Goal: Transaction & Acquisition: Purchase product/service

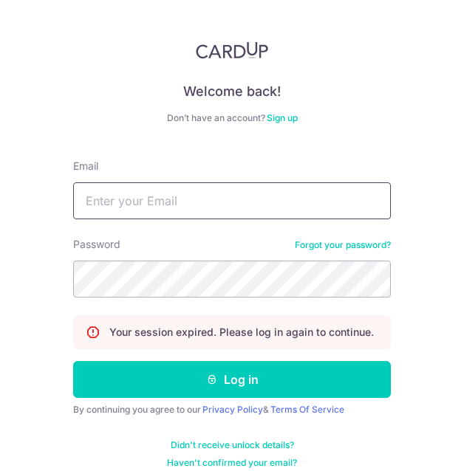
type input "[EMAIL_ADDRESS][DOMAIN_NAME]"
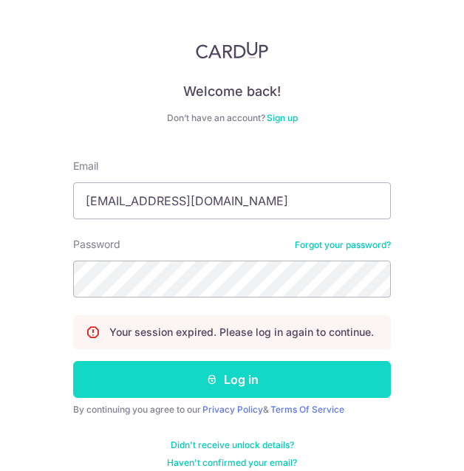
click at [197, 378] on button "Log in" at bounding box center [232, 379] width 318 height 37
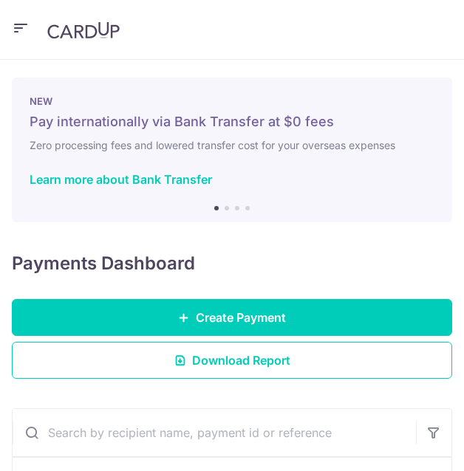
click at [208, 321] on span "Create Payment" at bounding box center [241, 318] width 90 height 18
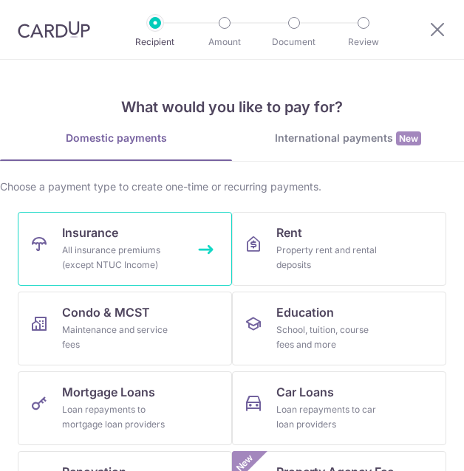
click at [143, 271] on div "All insurance premiums (except NTUC Income)" at bounding box center [115, 258] width 106 height 30
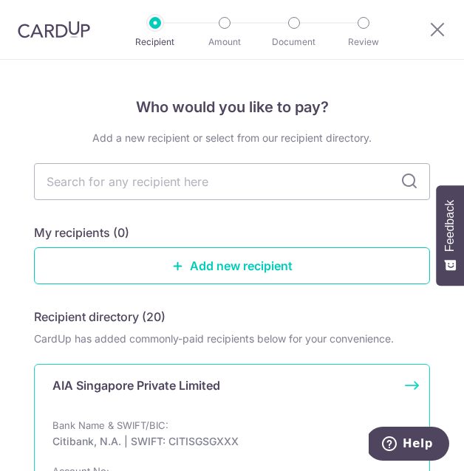
click at [129, 398] on div "AIA Singapore Private Limited" at bounding box center [222, 392] width 341 height 30
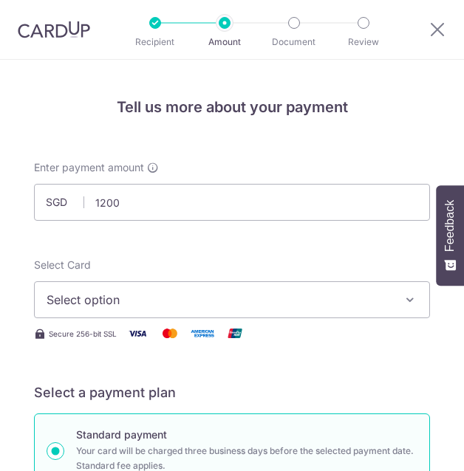
click at [137, 293] on span "Select option" at bounding box center [222, 300] width 350 height 18
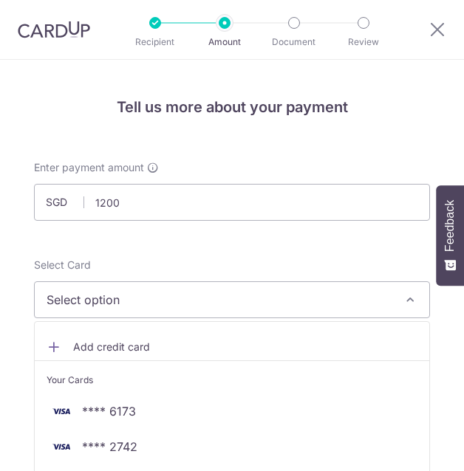
type input "1,200.00"
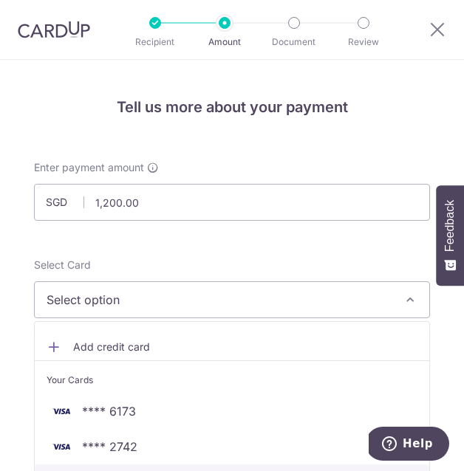
scroll to position [90, 0]
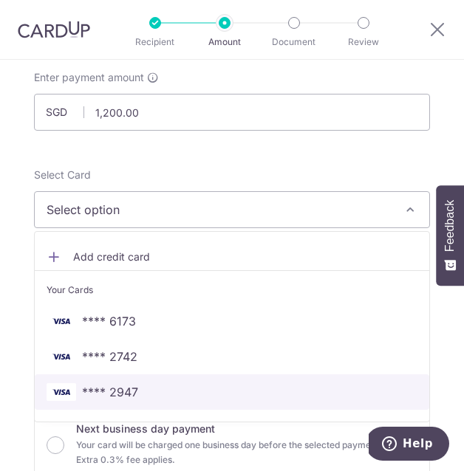
click at [121, 394] on span "**** 2947" at bounding box center [110, 392] width 56 height 18
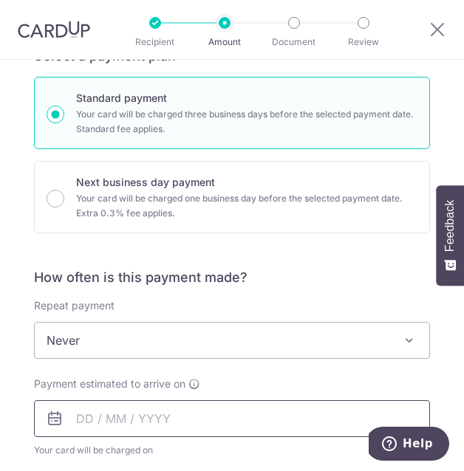
click at [94, 430] on input "text" at bounding box center [232, 418] width 396 height 37
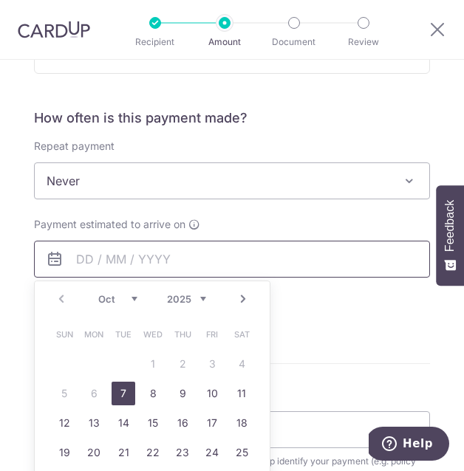
scroll to position [495, 0]
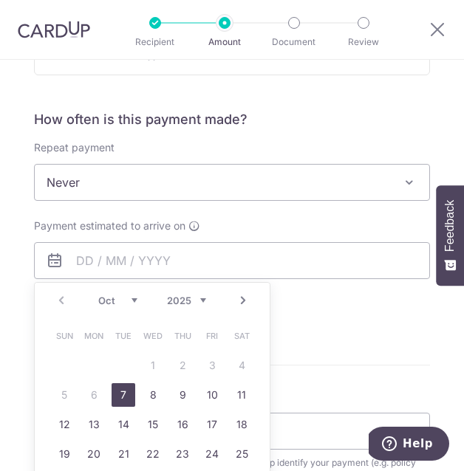
click at [121, 400] on link "7" at bounding box center [124, 395] width 24 height 24
type input "[DATE]"
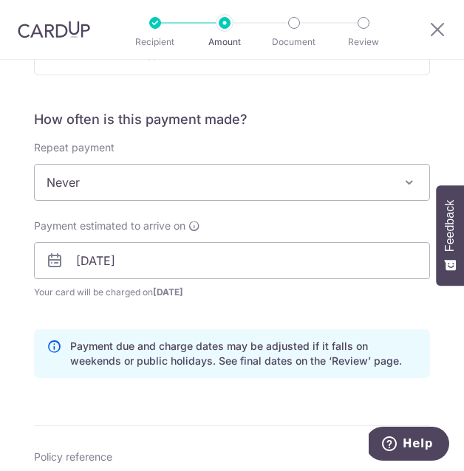
scroll to position [615, 0]
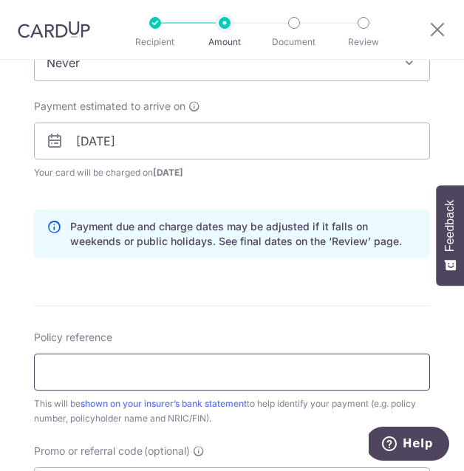
click at [117, 365] on input "Policy reference" at bounding box center [232, 372] width 396 height 37
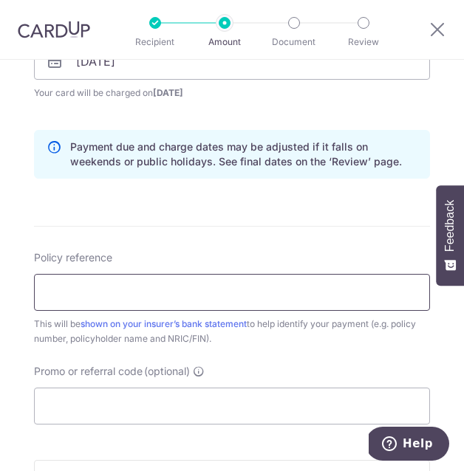
scroll to position [694, 0]
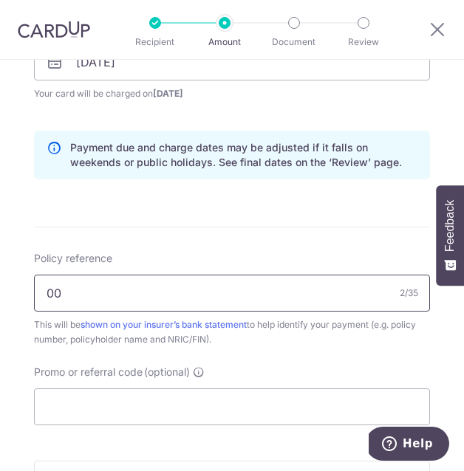
type input "0000136196 [PERSON_NAME] S9200735I"
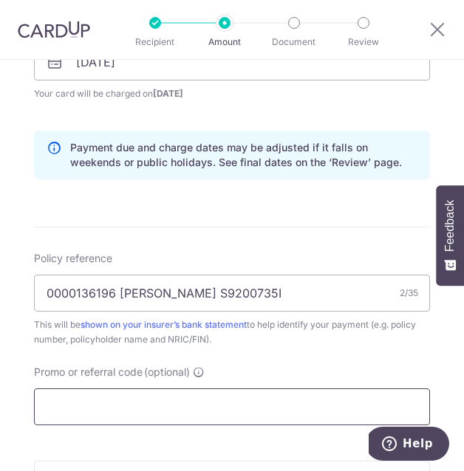
click at [76, 411] on input "Promo or referral code (optional)" at bounding box center [232, 407] width 396 height 37
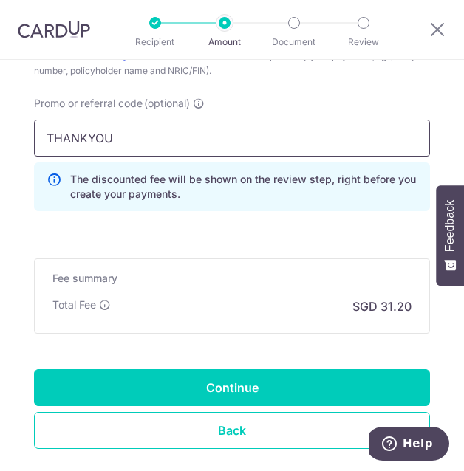
scroll to position [968, 0]
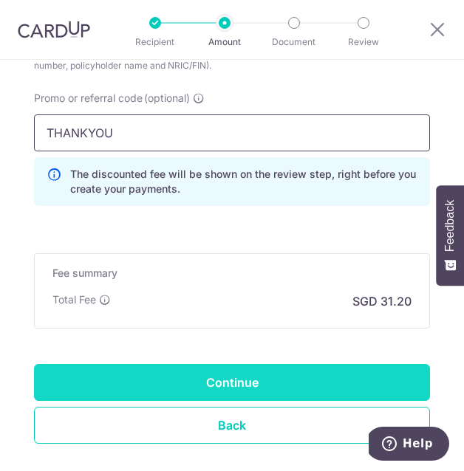
type input "THANKYOU"
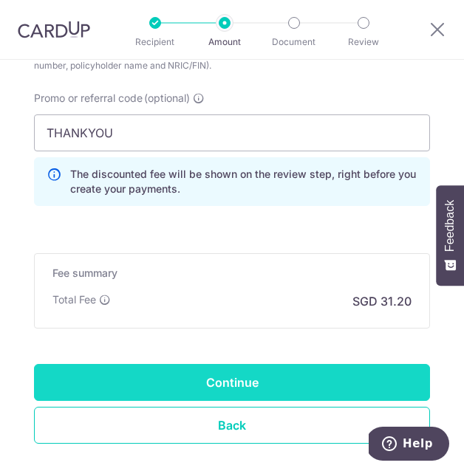
click at [166, 379] on input "Continue" at bounding box center [232, 382] width 396 height 37
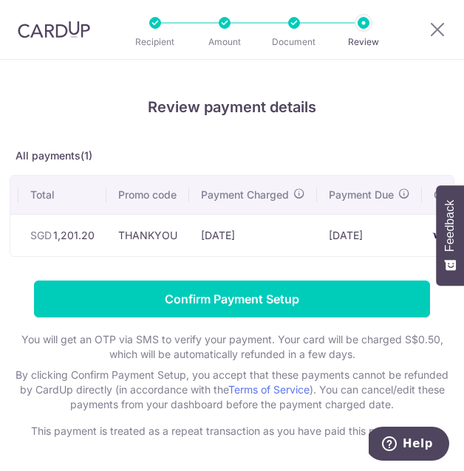
scroll to position [0, 481]
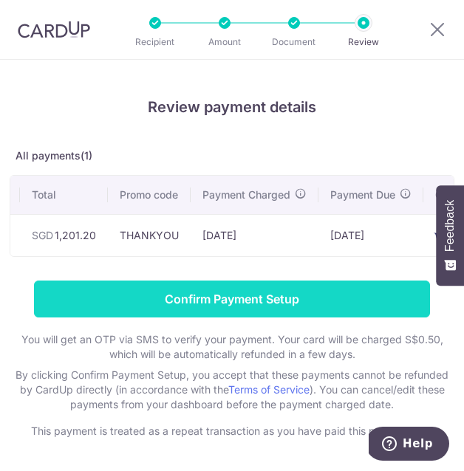
click at [205, 296] on input "Confirm Payment Setup" at bounding box center [232, 299] width 396 height 37
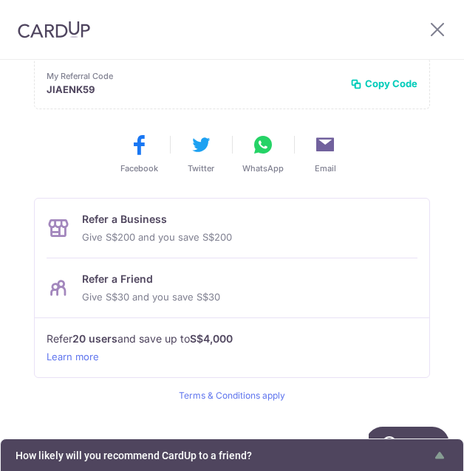
scroll to position [358, 0]
click at [437, 28] on icon at bounding box center [438, 29] width 18 height 18
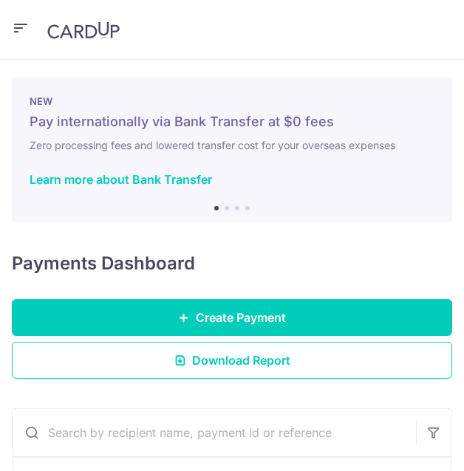
click at [20, 26] on icon "button" at bounding box center [21, 28] width 18 height 18
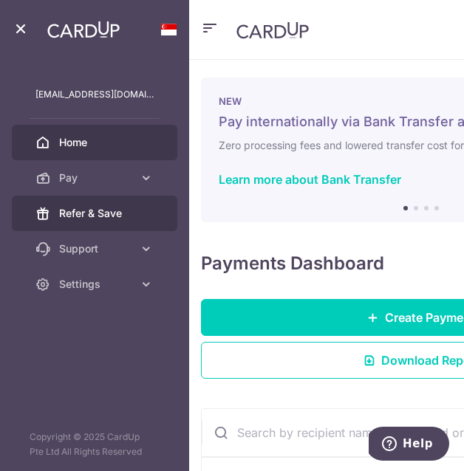
click at [93, 211] on span "Refer & Save" at bounding box center [106, 213] width 95 height 15
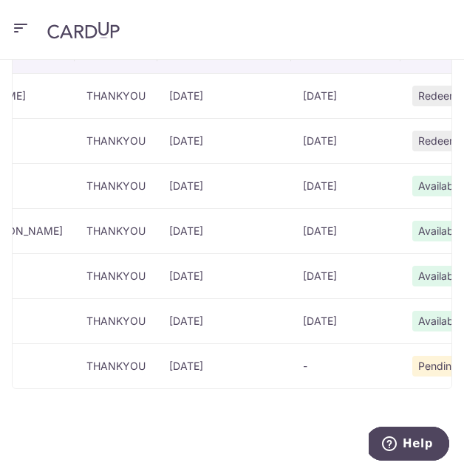
scroll to position [604, 0]
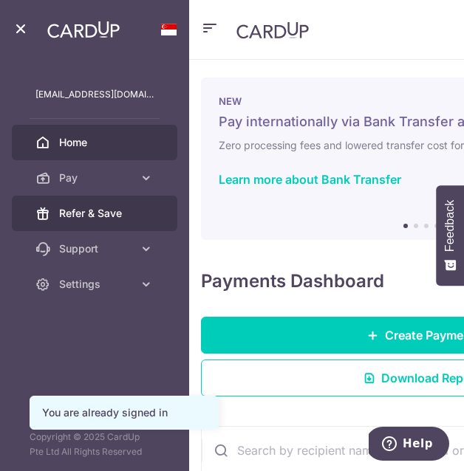
click at [75, 214] on span "Refer & Save" at bounding box center [106, 213] width 95 height 15
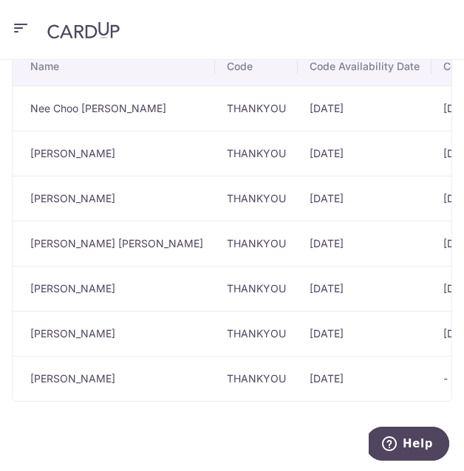
scroll to position [595, 0]
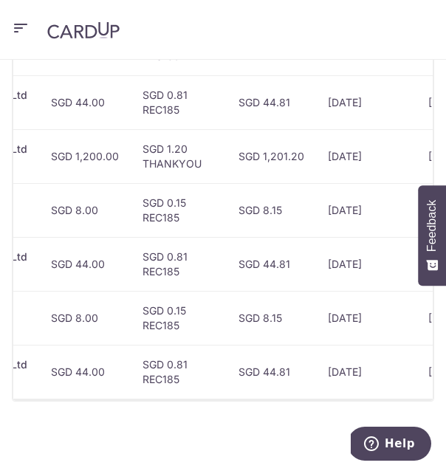
scroll to position [0, 592]
